Goal: Information Seeking & Learning: Learn about a topic

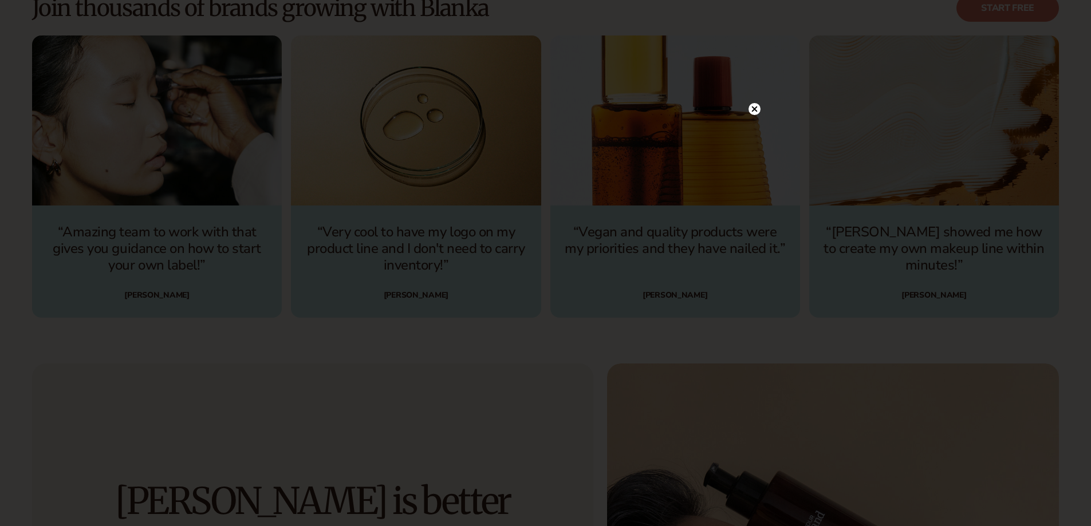
scroll to position [3770, 0]
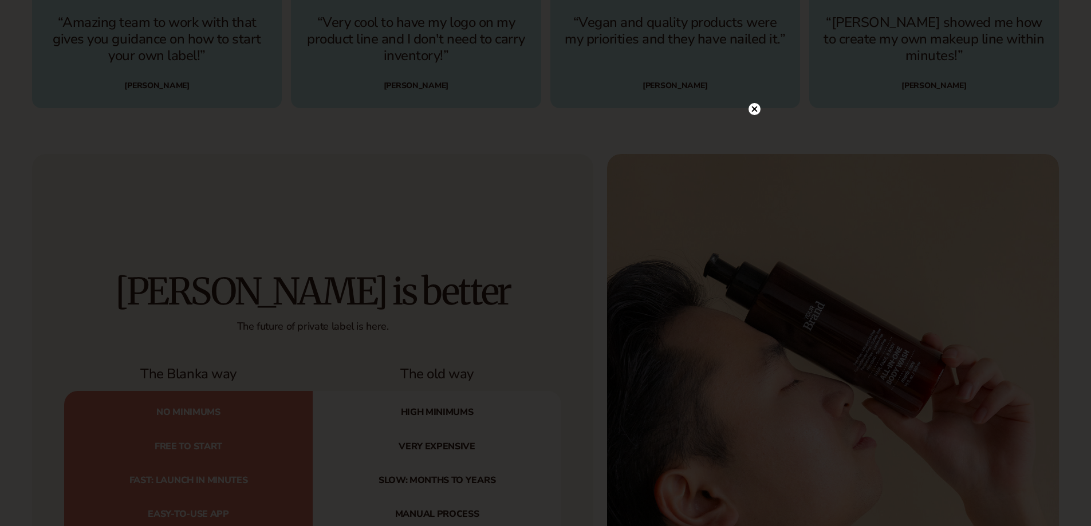
click at [752, 107] on icon at bounding box center [754, 110] width 6 height 6
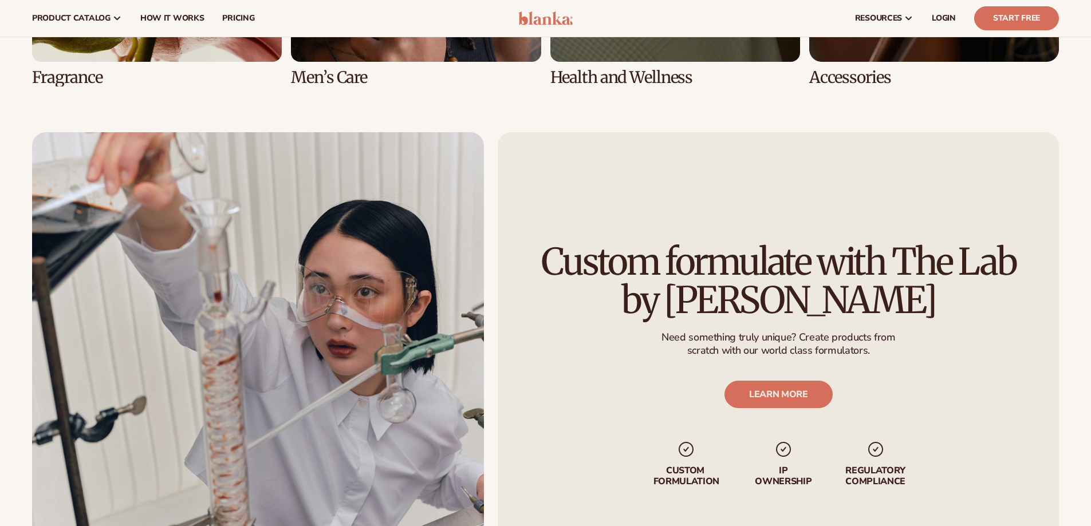
scroll to position [2568, 0]
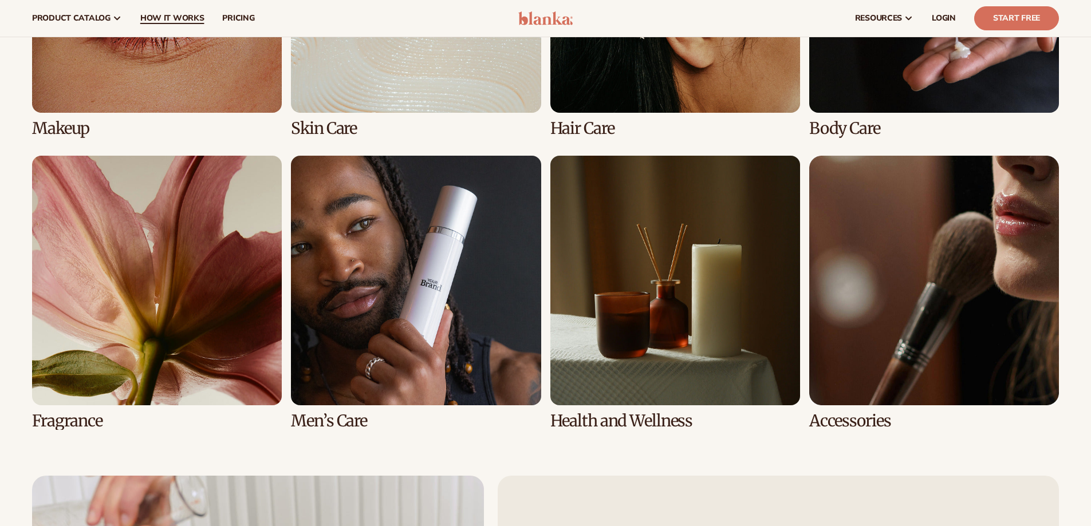
click at [179, 14] on span "How It Works" at bounding box center [172, 18] width 64 height 9
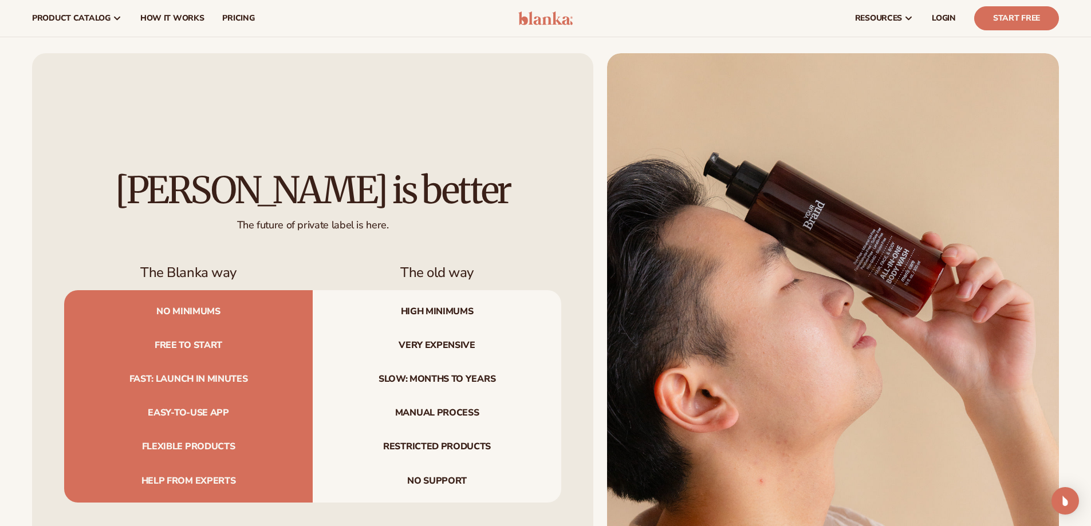
scroll to position [953, 0]
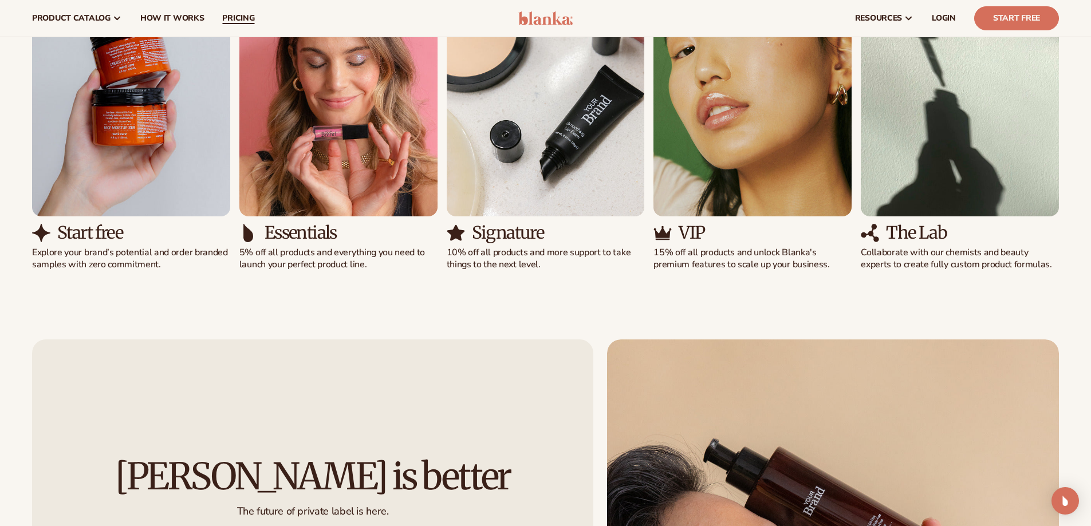
click at [225, 22] on span "pricing" at bounding box center [238, 18] width 32 height 9
